Goal: Task Accomplishment & Management: Use online tool/utility

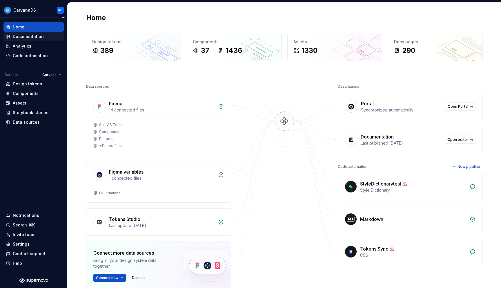
click at [49, 35] on div "Documentation" at bounding box center [34, 37] width 56 height 6
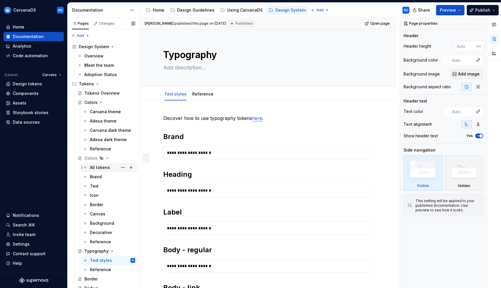
click at [99, 167] on div "All tokens" at bounding box center [100, 167] width 20 height 6
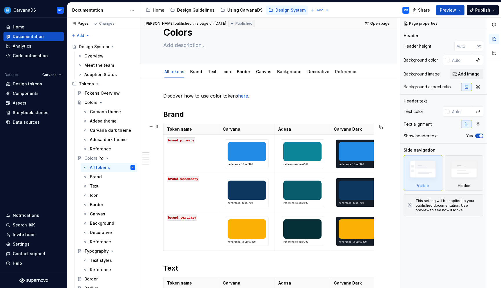
scroll to position [35, 0]
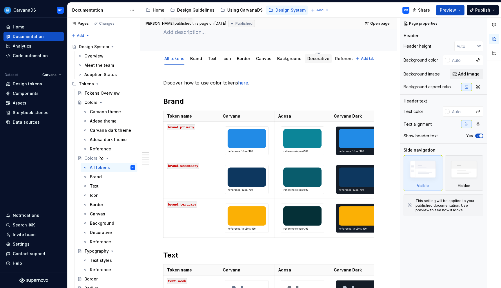
click at [313, 59] on link "Decorative" at bounding box center [318, 58] width 22 height 5
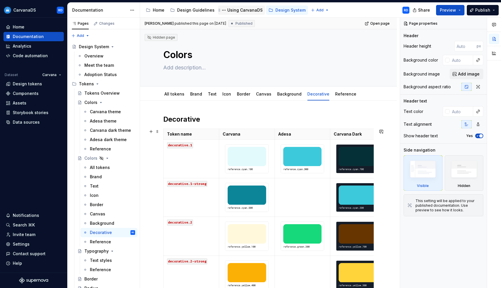
type textarea "*"
click at [34, 123] on div "Data sources" at bounding box center [26, 122] width 27 height 6
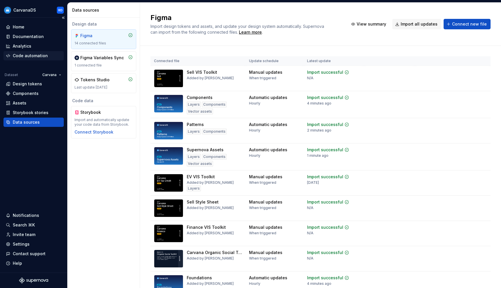
click at [33, 58] on div "Code automation" at bounding box center [30, 56] width 35 height 6
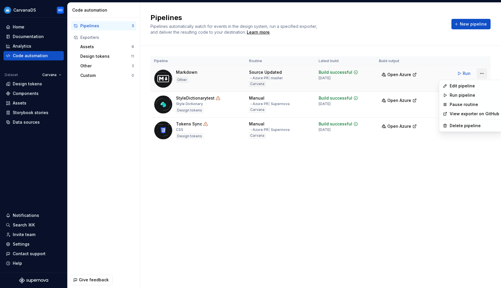
click at [482, 72] on html "CarvanaDS RD Home Documentation Analytics Code automation Dataset Carvana Desig…" at bounding box center [250, 144] width 501 height 288
click at [471, 85] on div "Edit pipeline" at bounding box center [475, 86] width 50 height 6
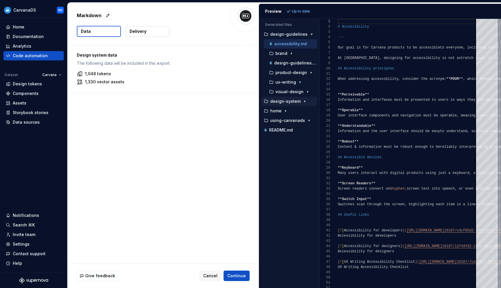
click at [303, 101] on icon "button" at bounding box center [305, 101] width 5 height 5
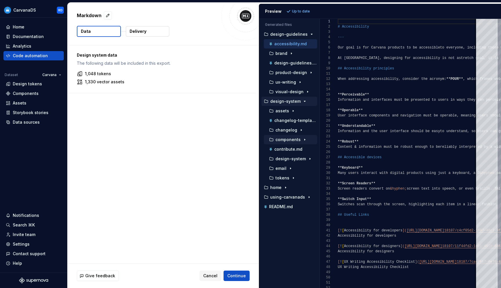
click at [304, 140] on icon "button" at bounding box center [305, 139] width 5 height 5
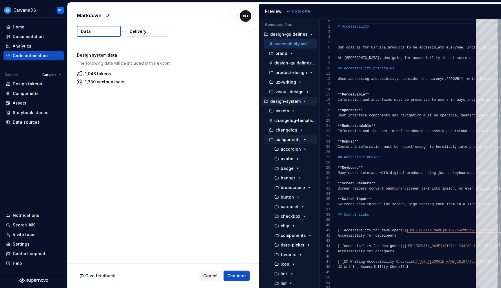
click at [304, 140] on icon "button" at bounding box center [305, 139] width 5 height 5
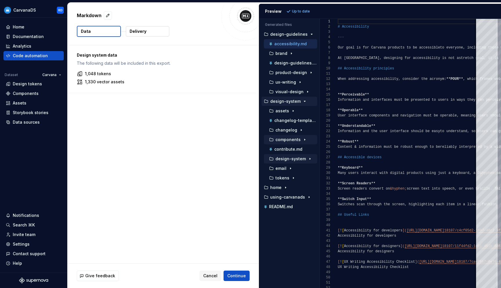
click at [309, 159] on icon "button" at bounding box center [310, 158] width 5 height 5
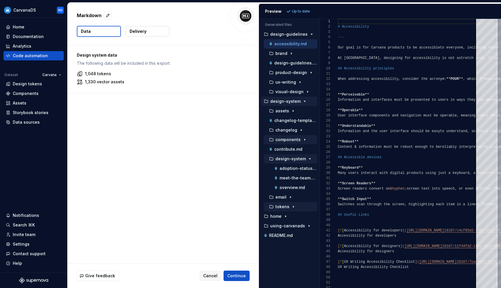
click at [293, 205] on icon "button" at bounding box center [293, 206] width 5 height 5
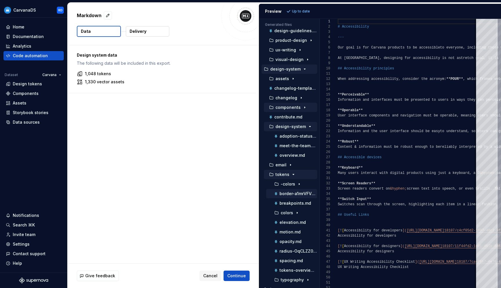
scroll to position [37, 0]
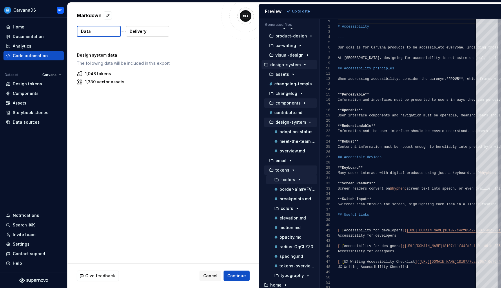
click at [288, 180] on p "-colors" at bounding box center [288, 179] width 15 height 5
click at [285, 209] on p "colors" at bounding box center [287, 208] width 12 height 5
click at [286, 216] on p "adesa-dark-theme.md" at bounding box center [301, 218] width 32 height 5
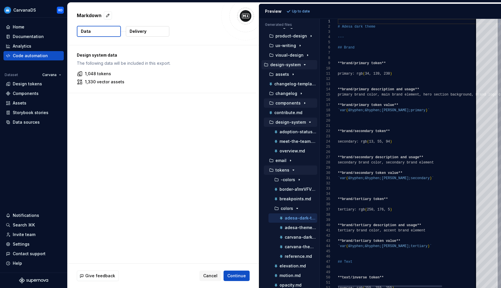
scroll to position [52, 0]
click at [296, 246] on p "carvana-theme.md" at bounding box center [301, 246] width 32 height 5
type textarea "**********"
click at [235, 274] on span "Continue" at bounding box center [236, 276] width 19 height 6
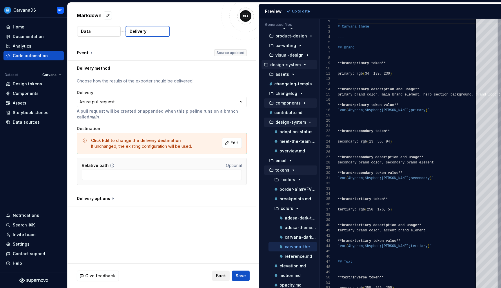
click at [222, 276] on span "Back" at bounding box center [221, 276] width 10 height 6
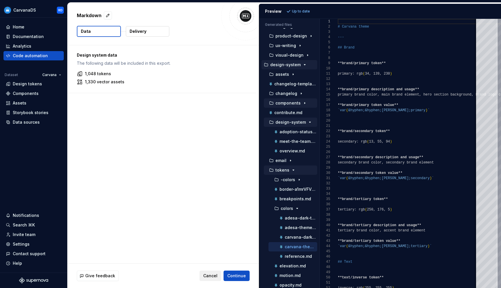
click at [208, 278] on span "Cancel" at bounding box center [210, 276] width 14 height 6
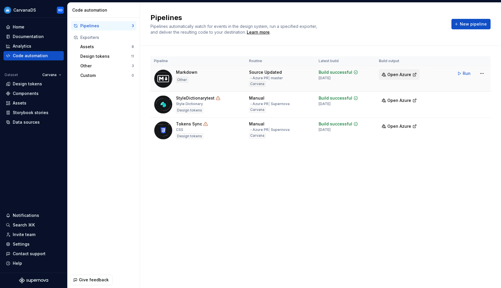
click at [405, 74] on span "Open Azure" at bounding box center [399, 75] width 24 height 6
click at [465, 74] on span "Run" at bounding box center [467, 73] width 8 height 6
